Goal: Communication & Community: Participate in discussion

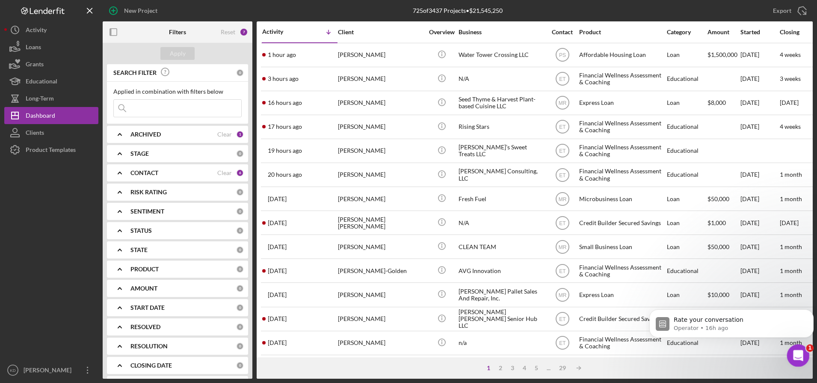
click at [789, 347] on div "Open Intercom Messenger" at bounding box center [797, 354] width 28 height 28
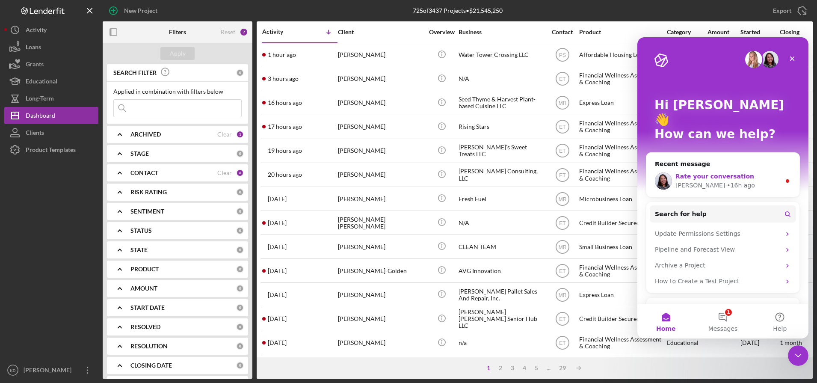
click at [737, 181] on div "Christina • 16h ago" at bounding box center [728, 185] width 105 height 9
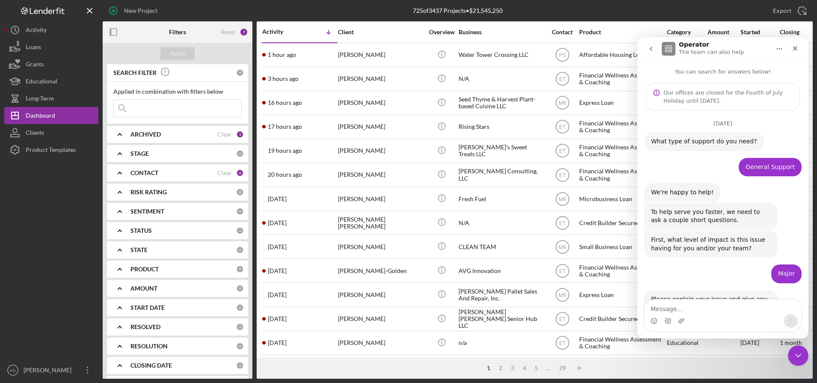
scroll to position [69, 0]
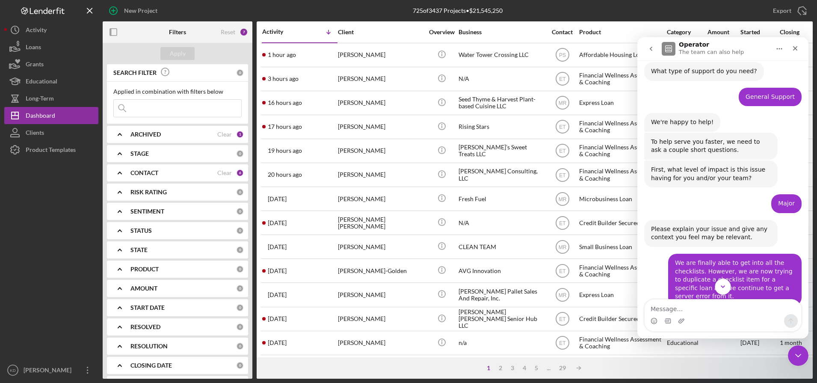
click at [723, 288] on icon "Scroll to bottom" at bounding box center [723, 287] width 8 height 8
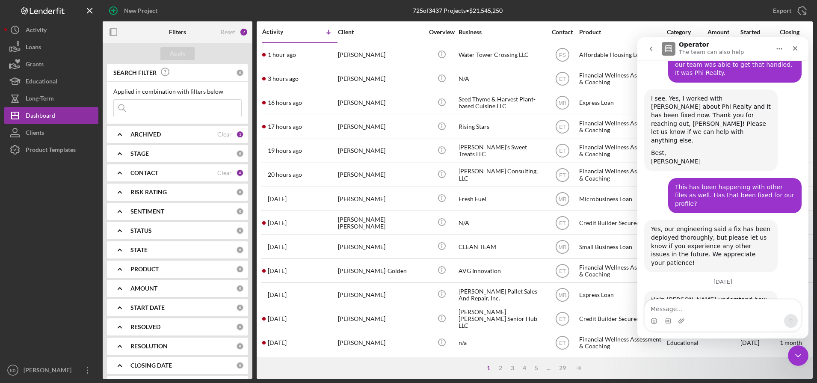
scroll to position [507, 0]
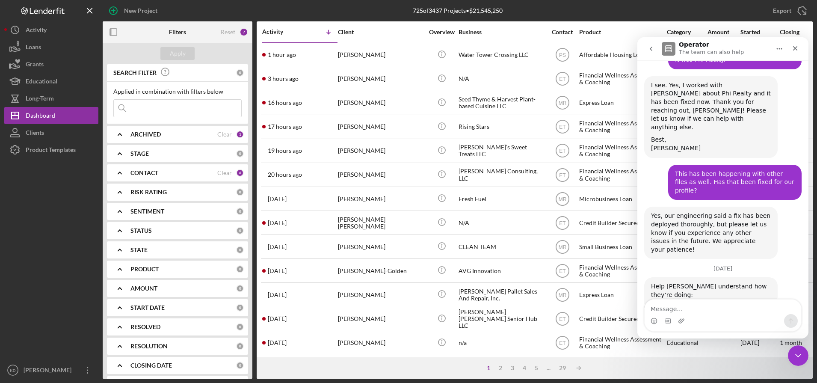
click at [725, 329] on span "Great" at bounding box center [724, 336] width 15 height 15
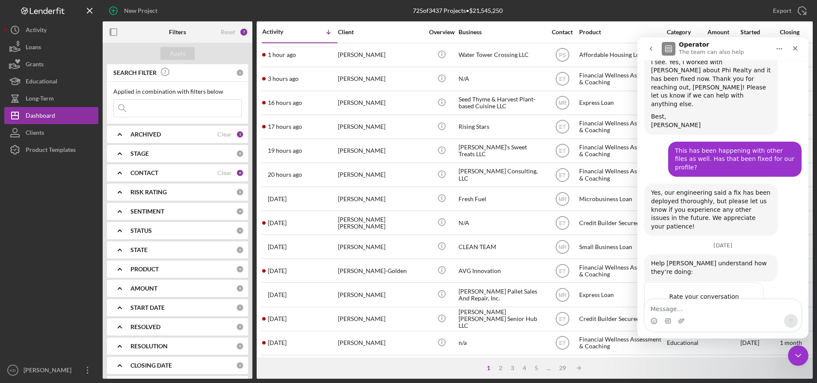
click at [747, 336] on div "Submit" at bounding box center [748, 344] width 17 height 17
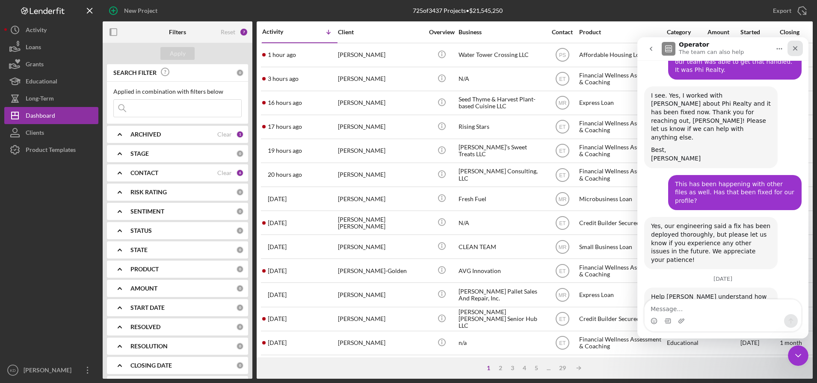
click at [795, 42] on div "Close" at bounding box center [795, 48] width 15 height 15
